Goal: Task Accomplishment & Management: Manage account settings

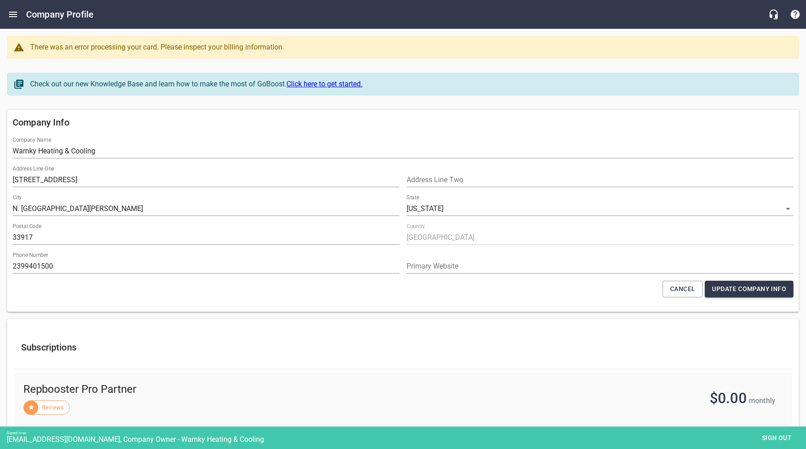
select select "[US_STATE]"
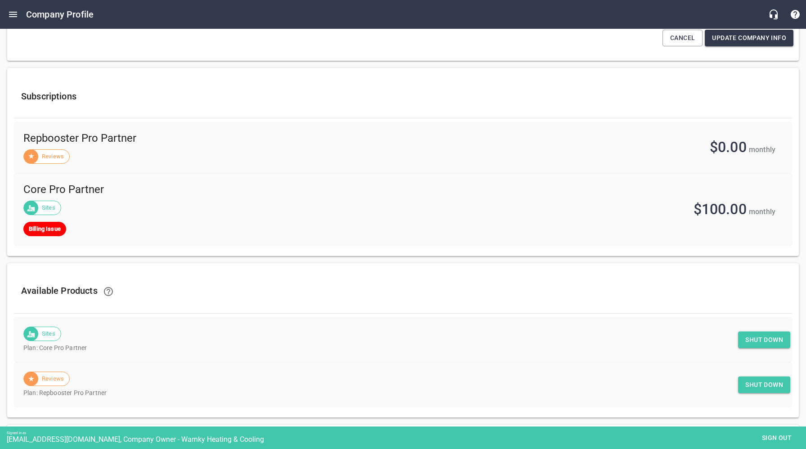
scroll to position [404, 0]
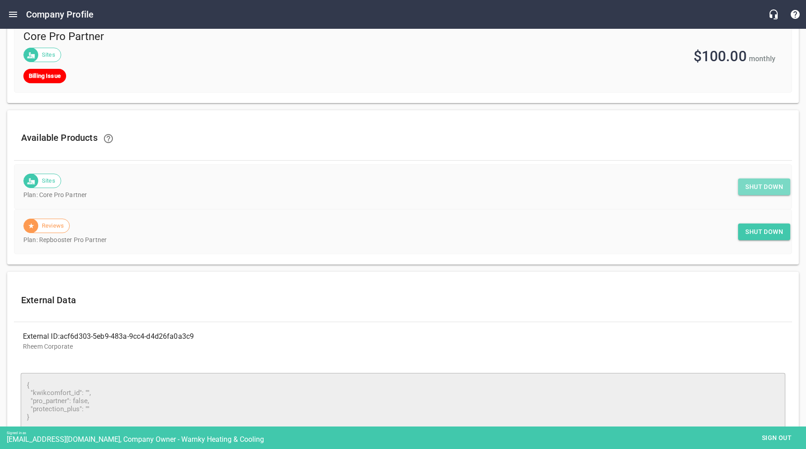
click at [755, 189] on span "Shut down" at bounding box center [765, 186] width 38 height 11
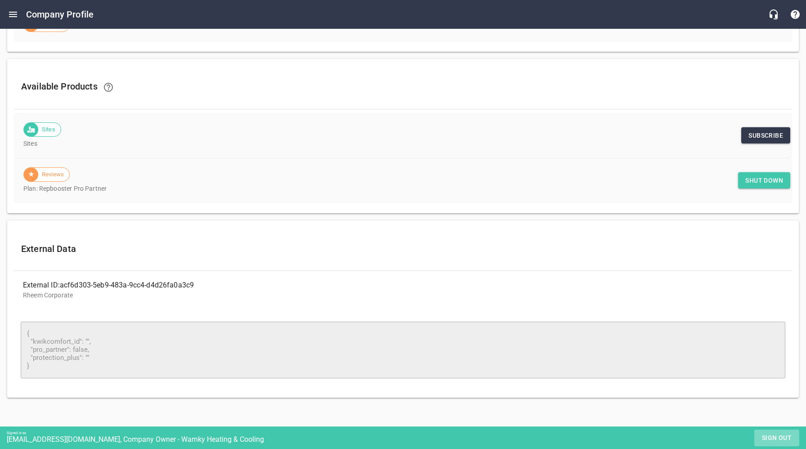
click at [771, 438] on span "Sign out" at bounding box center [777, 437] width 38 height 11
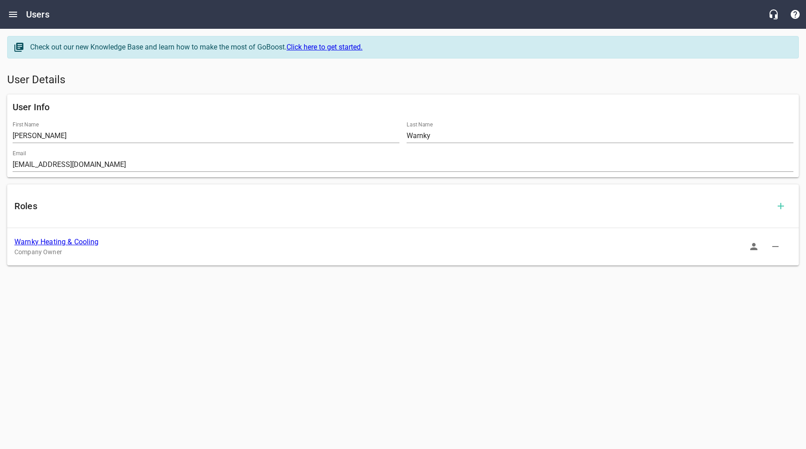
click at [82, 243] on link "Warnky Heating & Cooling" at bounding box center [56, 242] width 85 height 9
